Goal: Information Seeking & Learning: Check status

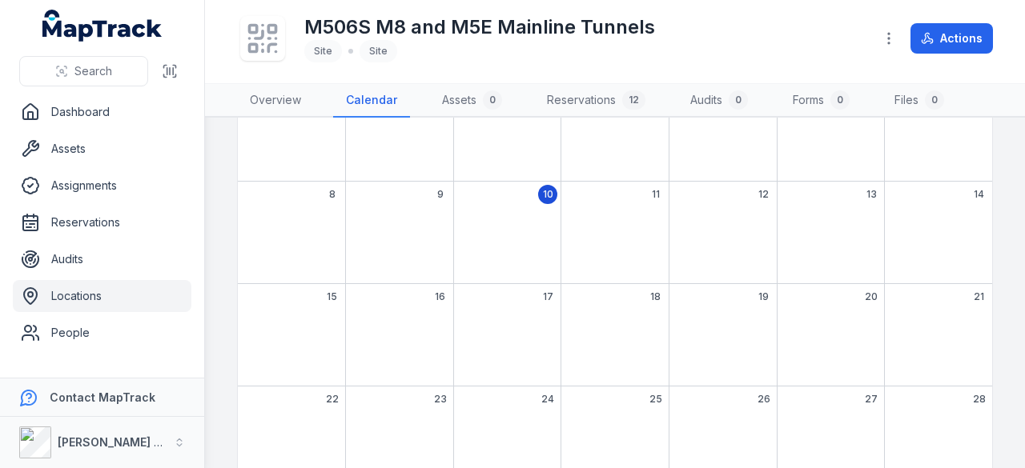
scroll to position [160, 0]
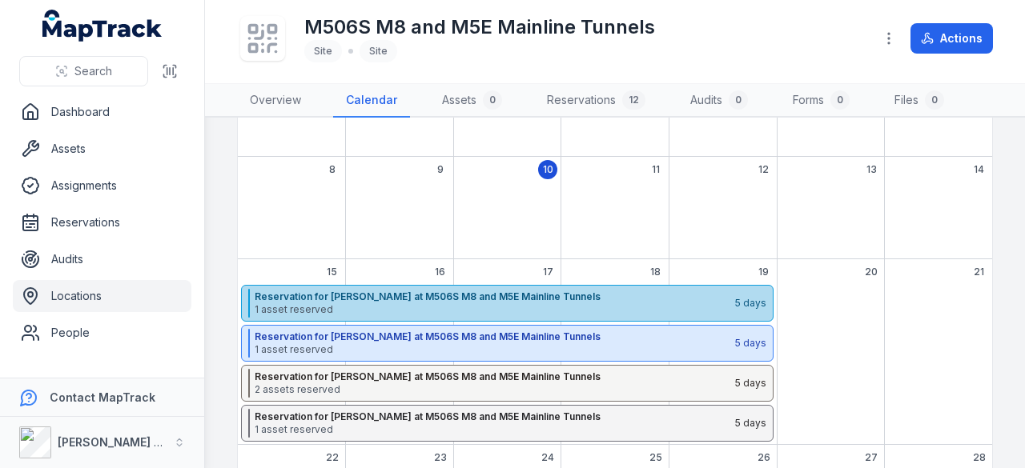
click at [476, 312] on span "1 asset reserved" at bounding box center [494, 310] width 479 height 13
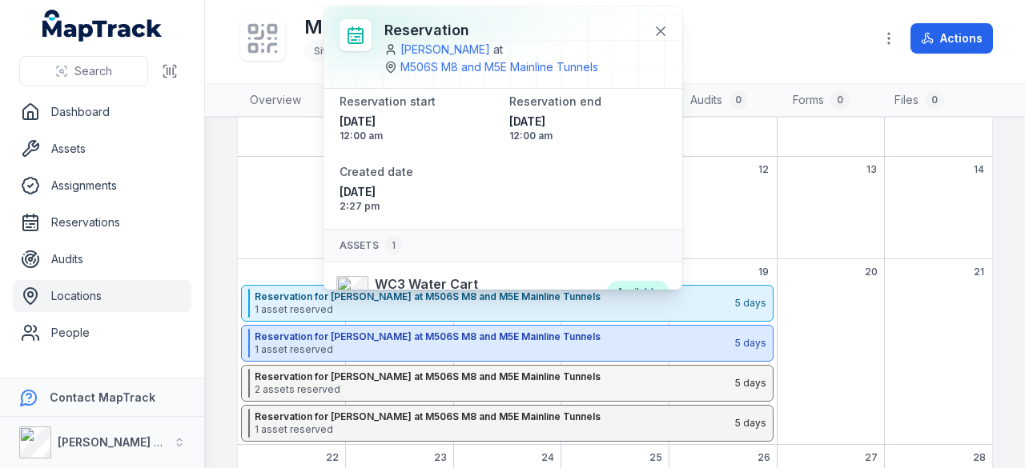
scroll to position [95, 0]
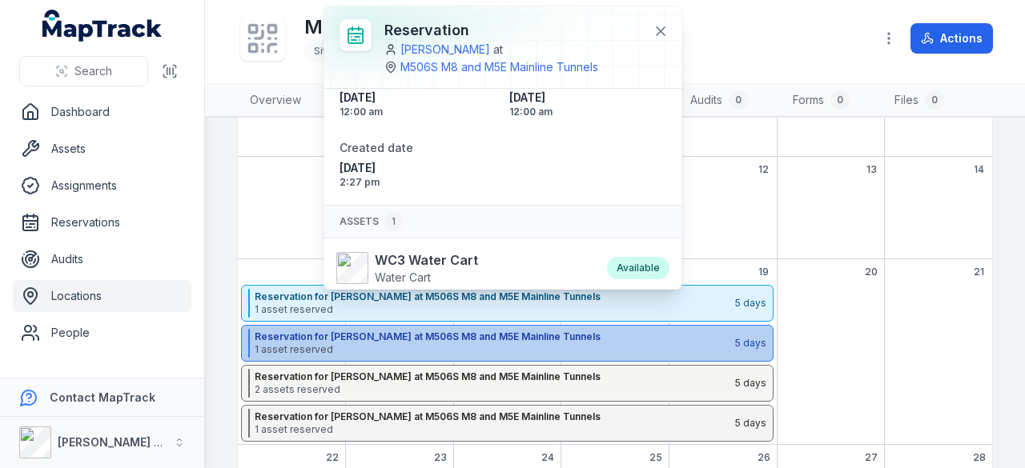
click at [385, 337] on strong "Reservation for [PERSON_NAME] at M506S M8 and M5E Mainline Tunnels" at bounding box center [494, 337] width 479 height 13
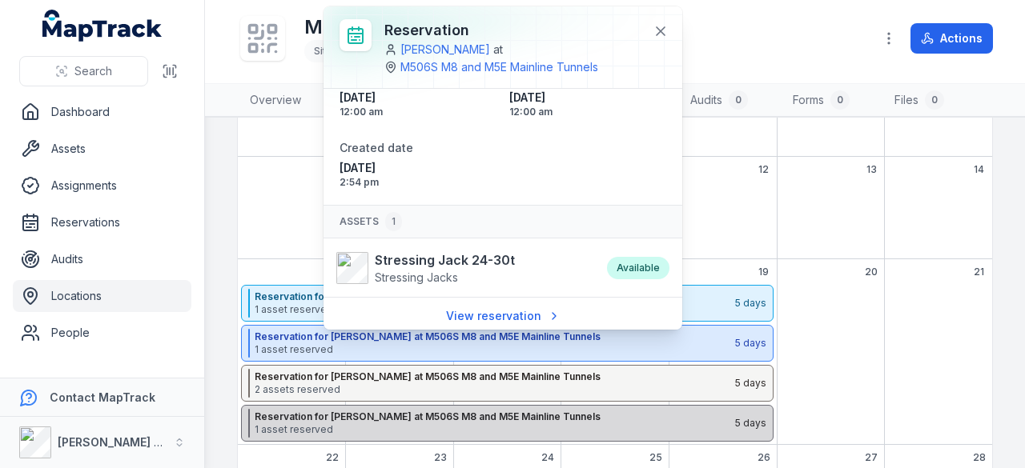
click at [379, 411] on strong "Reservation for [PERSON_NAME] at M506S M8 and M5E Mainline Tunnels" at bounding box center [494, 417] width 479 height 13
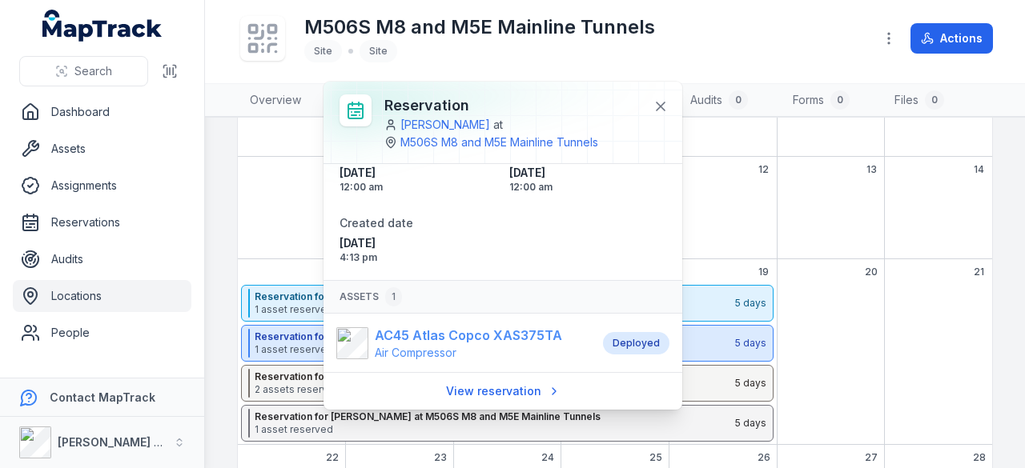
click at [418, 339] on strong "AC45 Atlas Copco XAS375TA" at bounding box center [468, 335] width 187 height 19
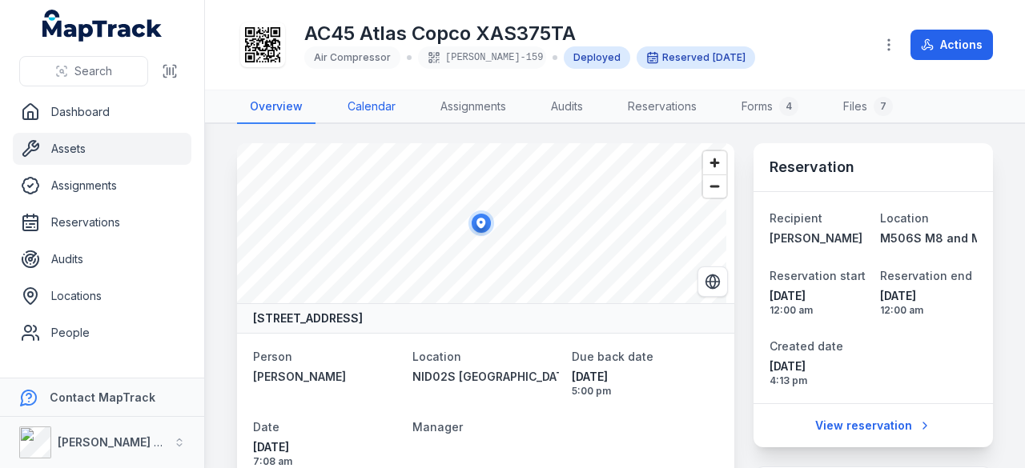
click at [374, 110] on link "Calendar" at bounding box center [372, 107] width 74 height 34
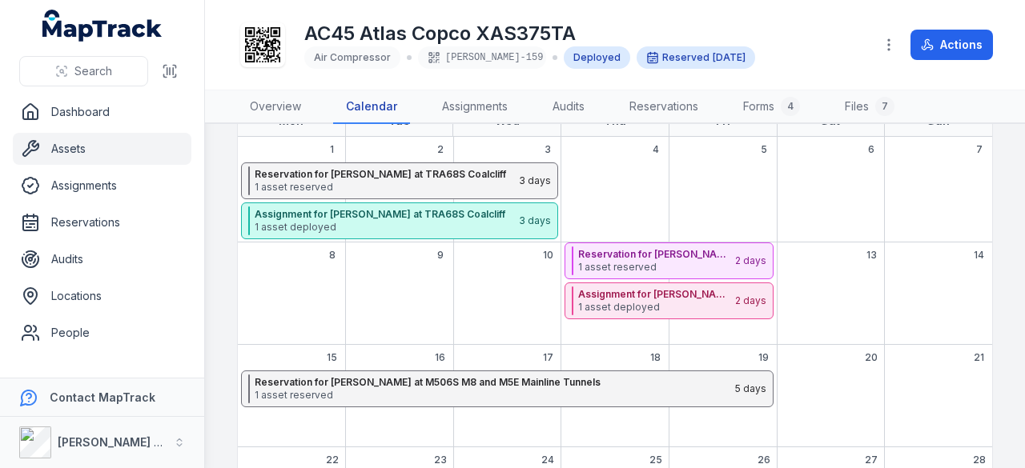
scroll to position [240, 0]
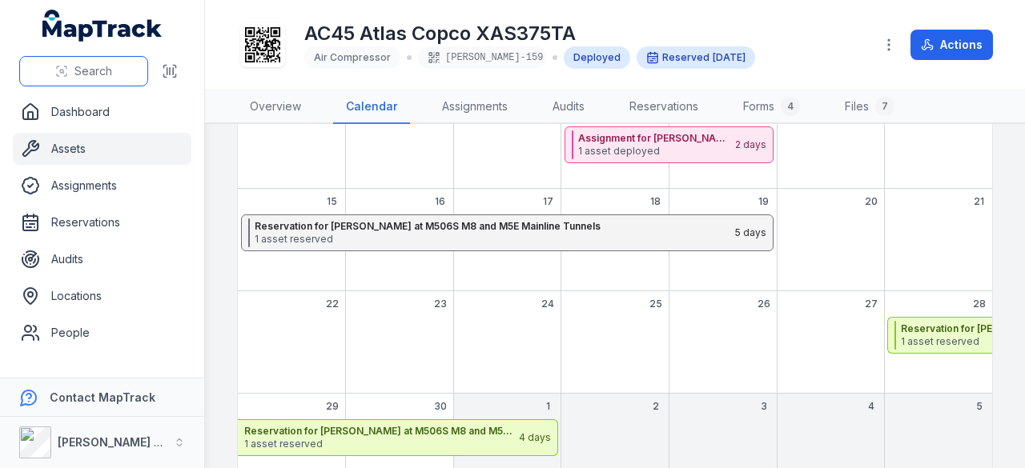
click at [94, 78] on span "Search" at bounding box center [93, 71] width 38 height 16
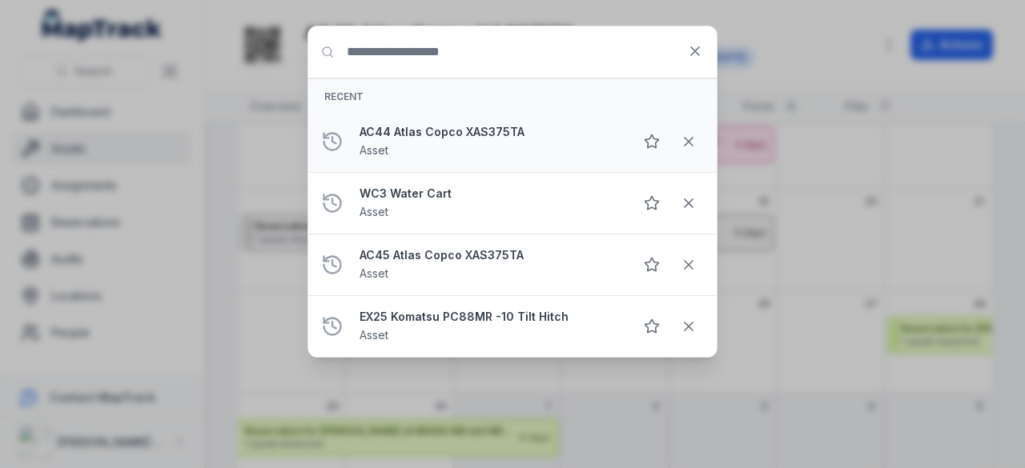
click at [464, 135] on strong "AC44 Atlas Copco XAS375TA" at bounding box center [490, 132] width 261 height 16
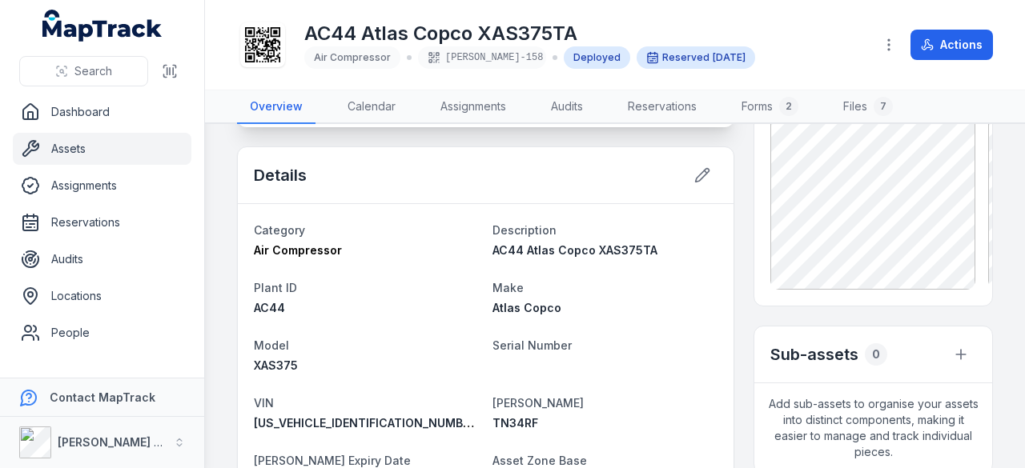
scroll to position [400, 0]
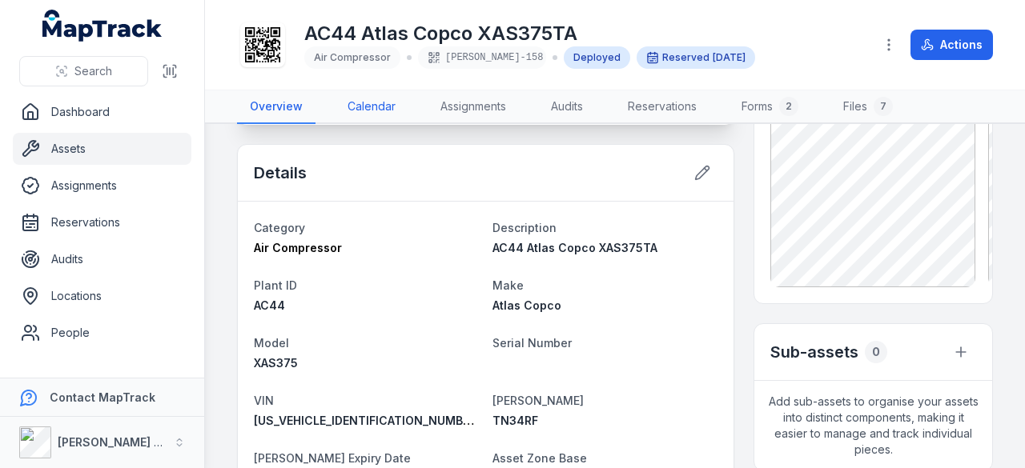
click at [393, 102] on link "Calendar" at bounding box center [372, 107] width 74 height 34
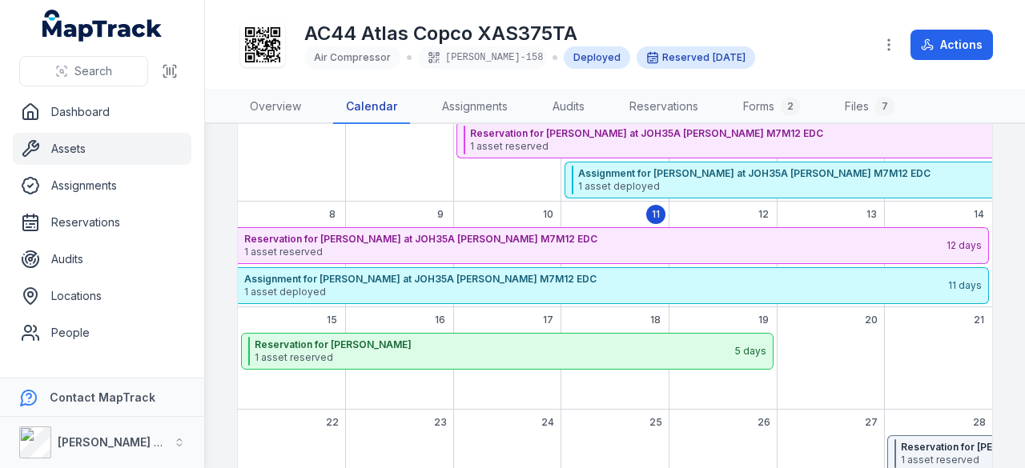
scroll to position [179, 0]
